Goal: Task Accomplishment & Management: Manage account settings

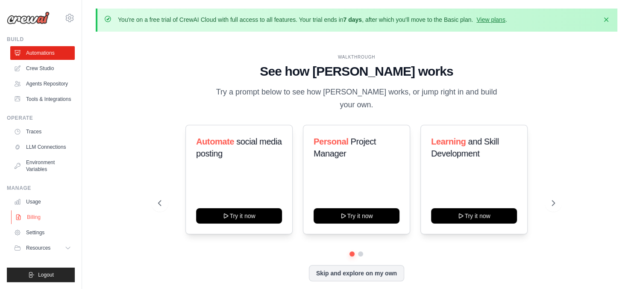
click at [34, 224] on link "Billing" at bounding box center [43, 217] width 65 height 14
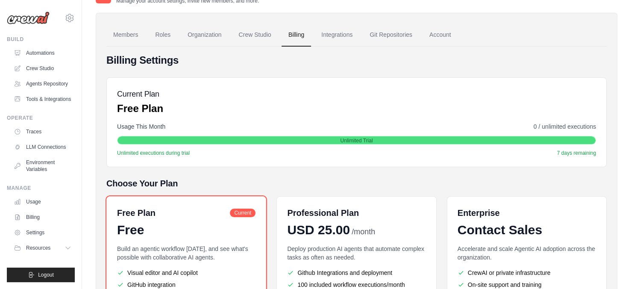
scroll to position [58, 0]
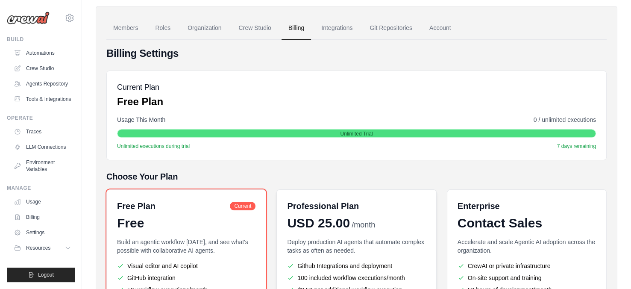
click at [312, 218] on span "USD 25.00" at bounding box center [318, 222] width 63 height 15
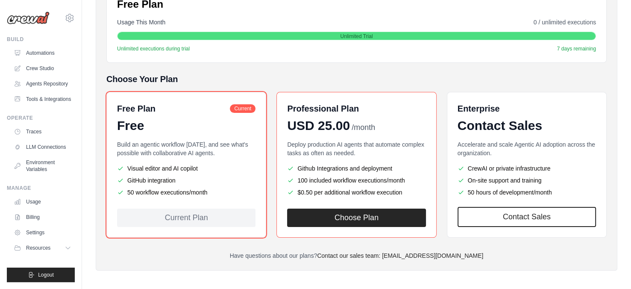
scroll to position [158, 0]
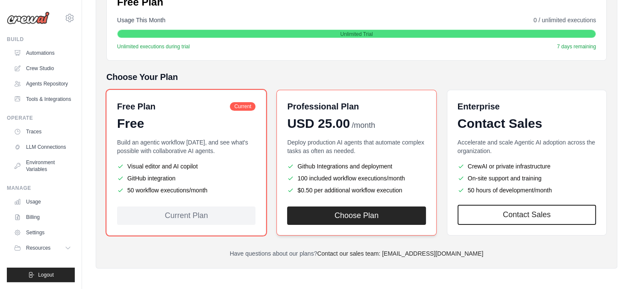
click at [344, 182] on ul "Github Integrations and deployment 100 included workflow executions/month $0.50…" at bounding box center [356, 178] width 138 height 32
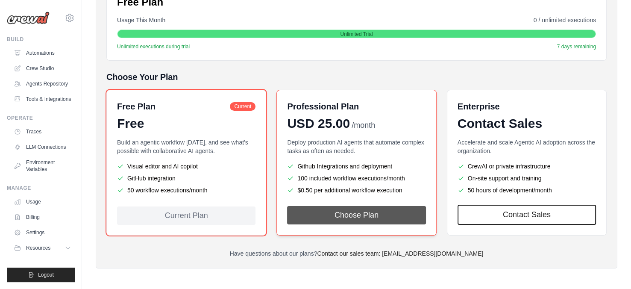
click at [340, 211] on button "Choose Plan" at bounding box center [356, 215] width 138 height 18
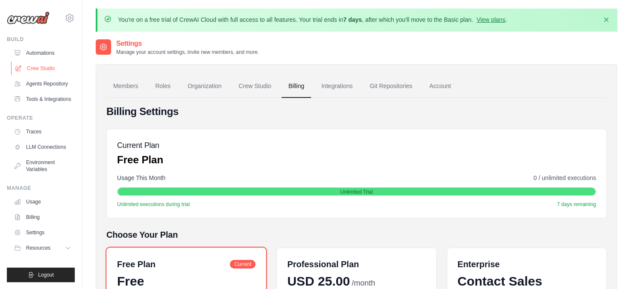
click at [39, 66] on link "Crew Studio" at bounding box center [43, 69] width 65 height 14
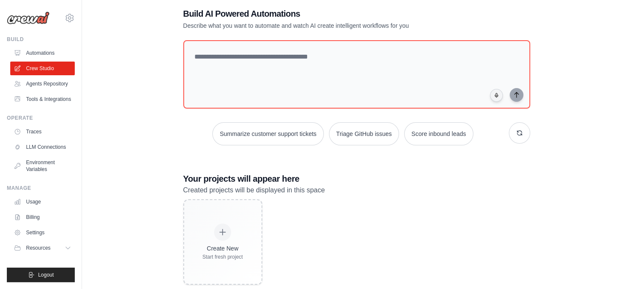
scroll to position [62, 0]
